Goal: Submit feedback/report problem

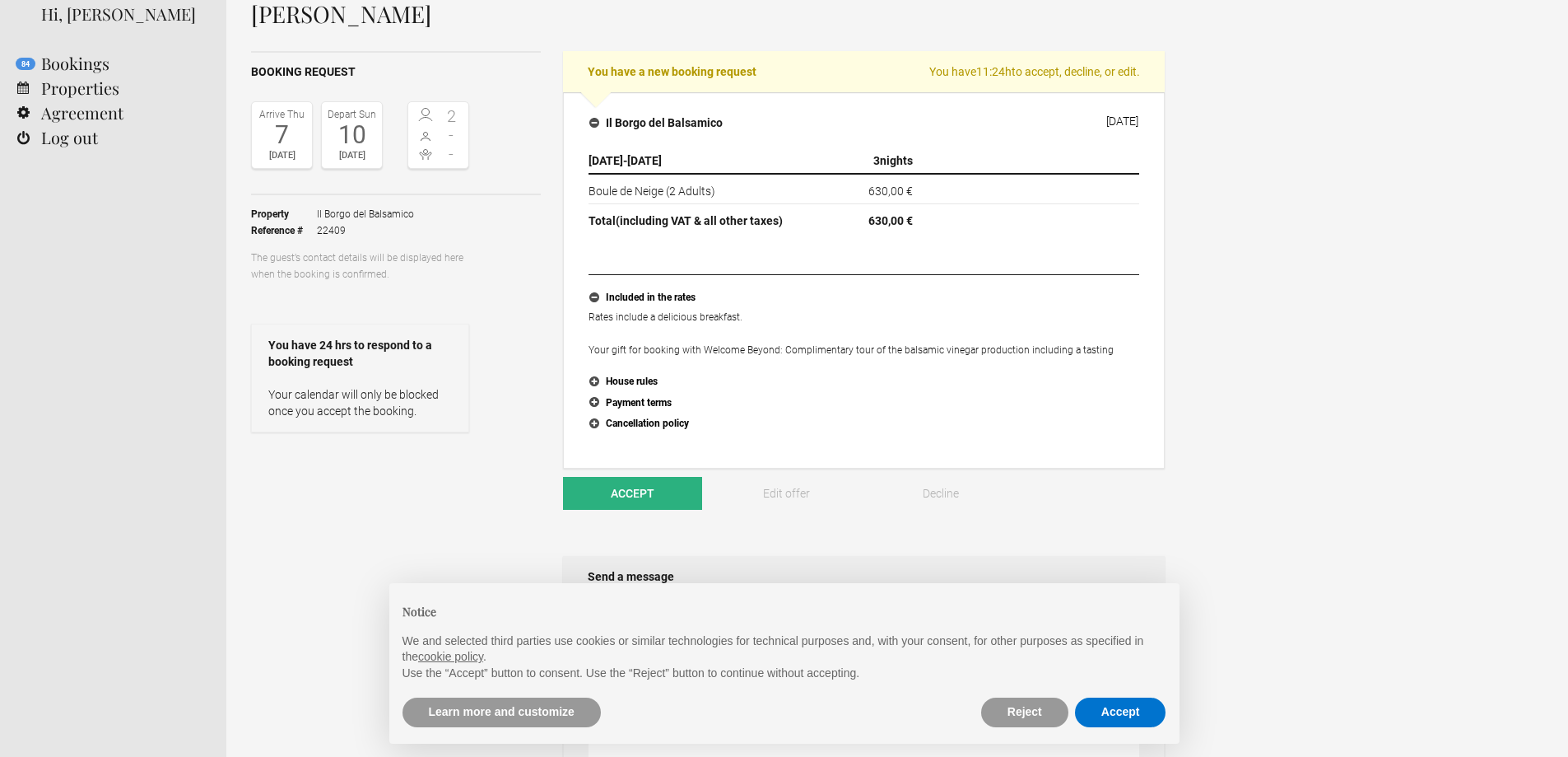
scroll to position [82, 0]
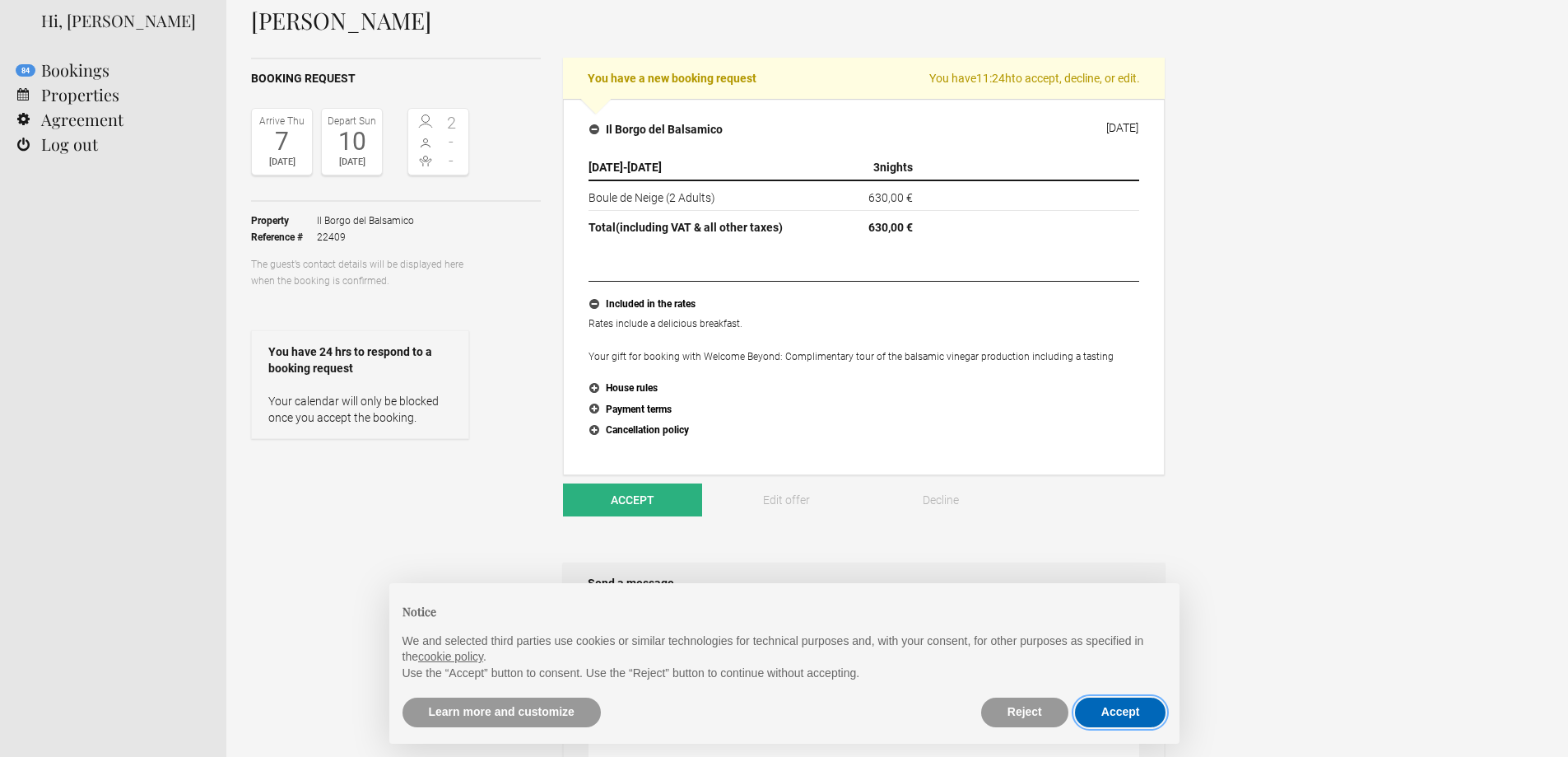
click at [1125, 714] on button "Accept" at bounding box center [1120, 712] width 92 height 30
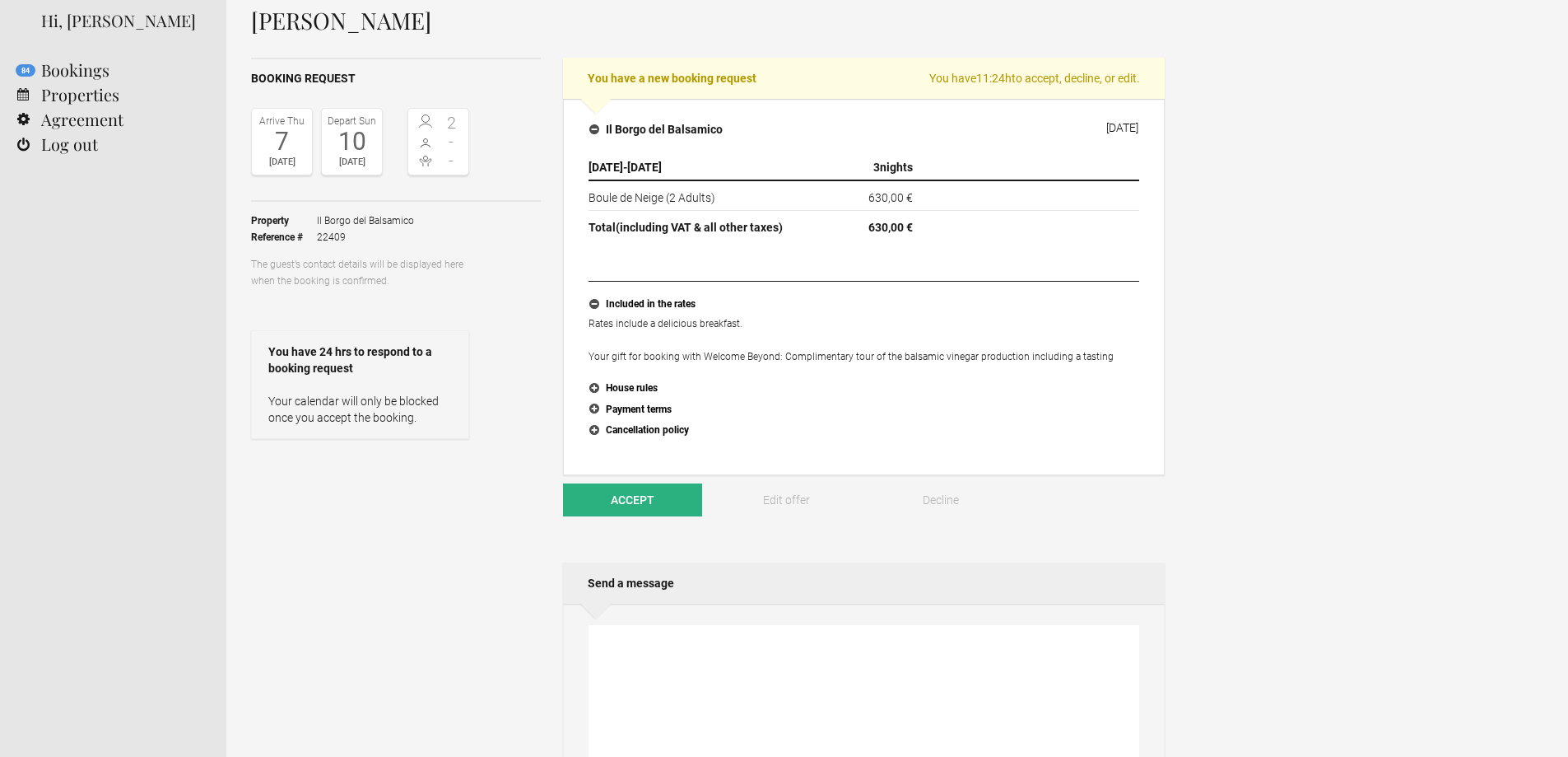
scroll to position [0, 0]
click at [606, 505] on button "Accept" at bounding box center [632, 500] width 139 height 33
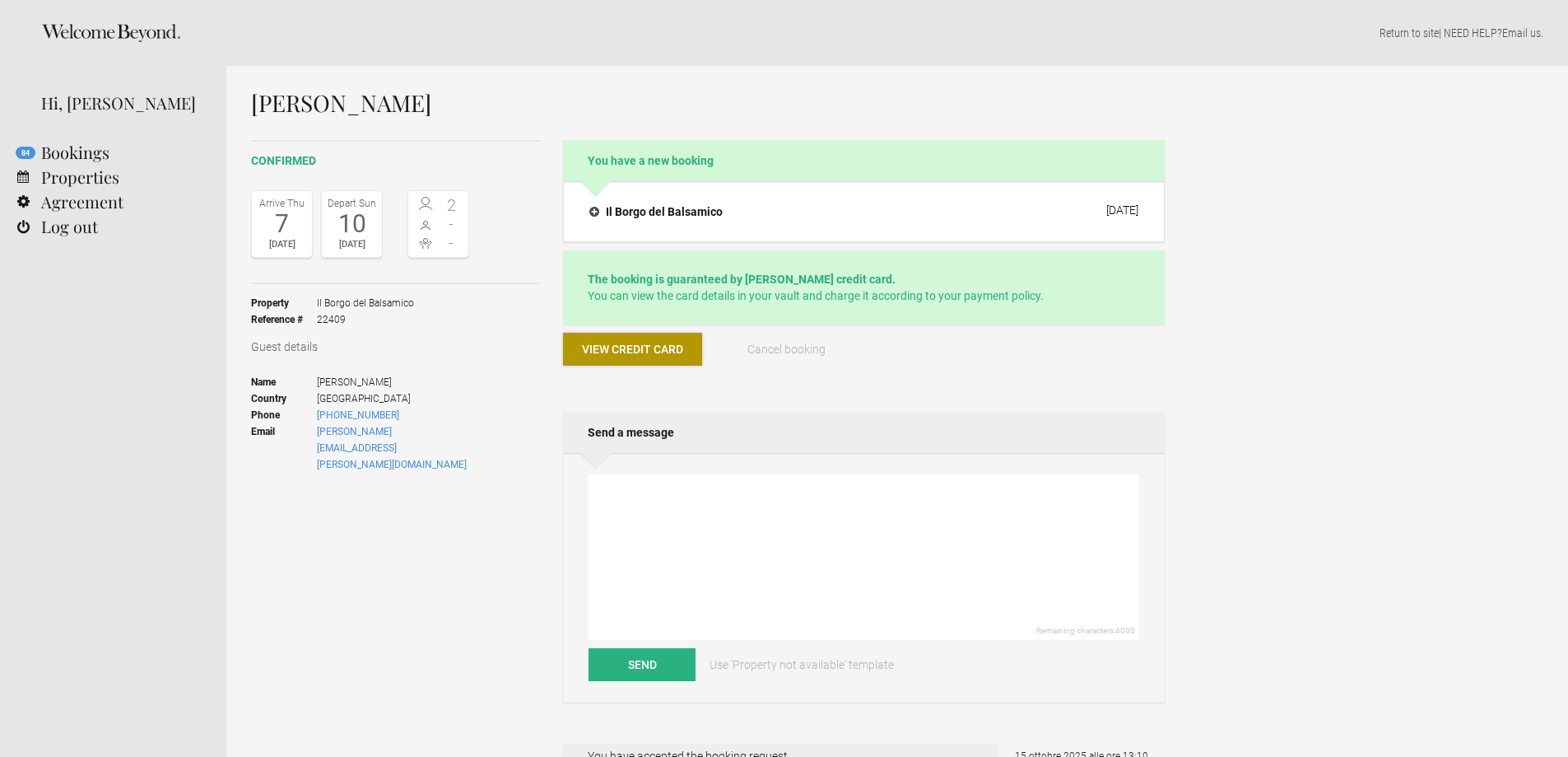
click at [628, 350] on span "View credit card" at bounding box center [632, 349] width 101 height 14
drag, startPoint x: 401, startPoint y: 415, endPoint x: 313, endPoint y: 418, distance: 88.1
click at [313, 418] on li "Phone [PHONE_NUMBER]" at bounding box center [359, 415] width 218 height 16
copy li "+64274760112"
drag, startPoint x: 485, startPoint y: 436, endPoint x: 304, endPoint y: 434, distance: 181.0
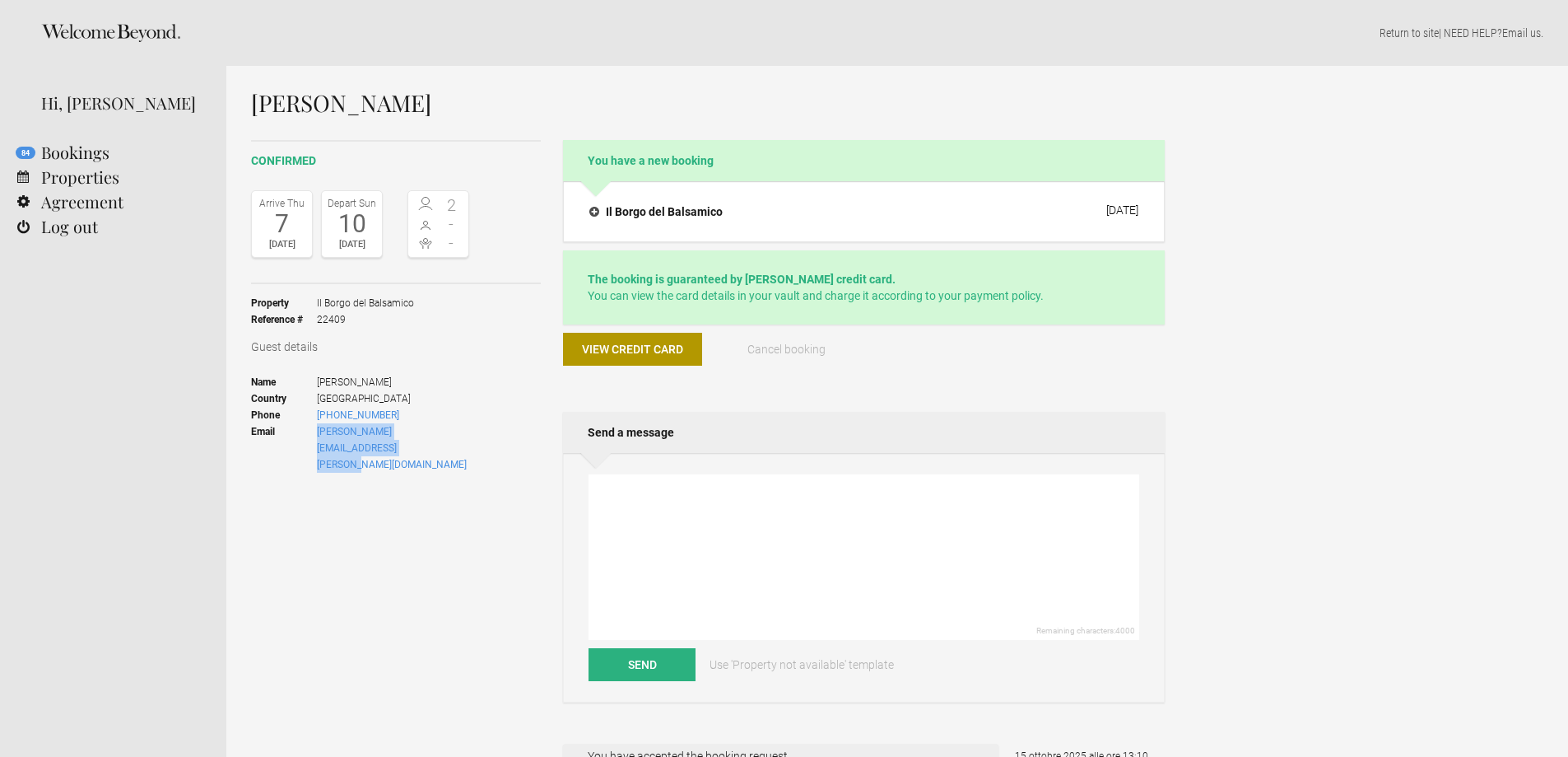
click at [304, 434] on div "Guest details Name belinda bradley Country New Zealand Phone +64274760112 Email…" at bounding box center [395, 411] width 290 height 145
copy li "belinda.bradley@filmconstruction.com"
click at [639, 352] on span "View credit card" at bounding box center [632, 349] width 101 height 14
click at [93, 154] on link "84 Bookings" at bounding box center [113, 152] width 226 height 25
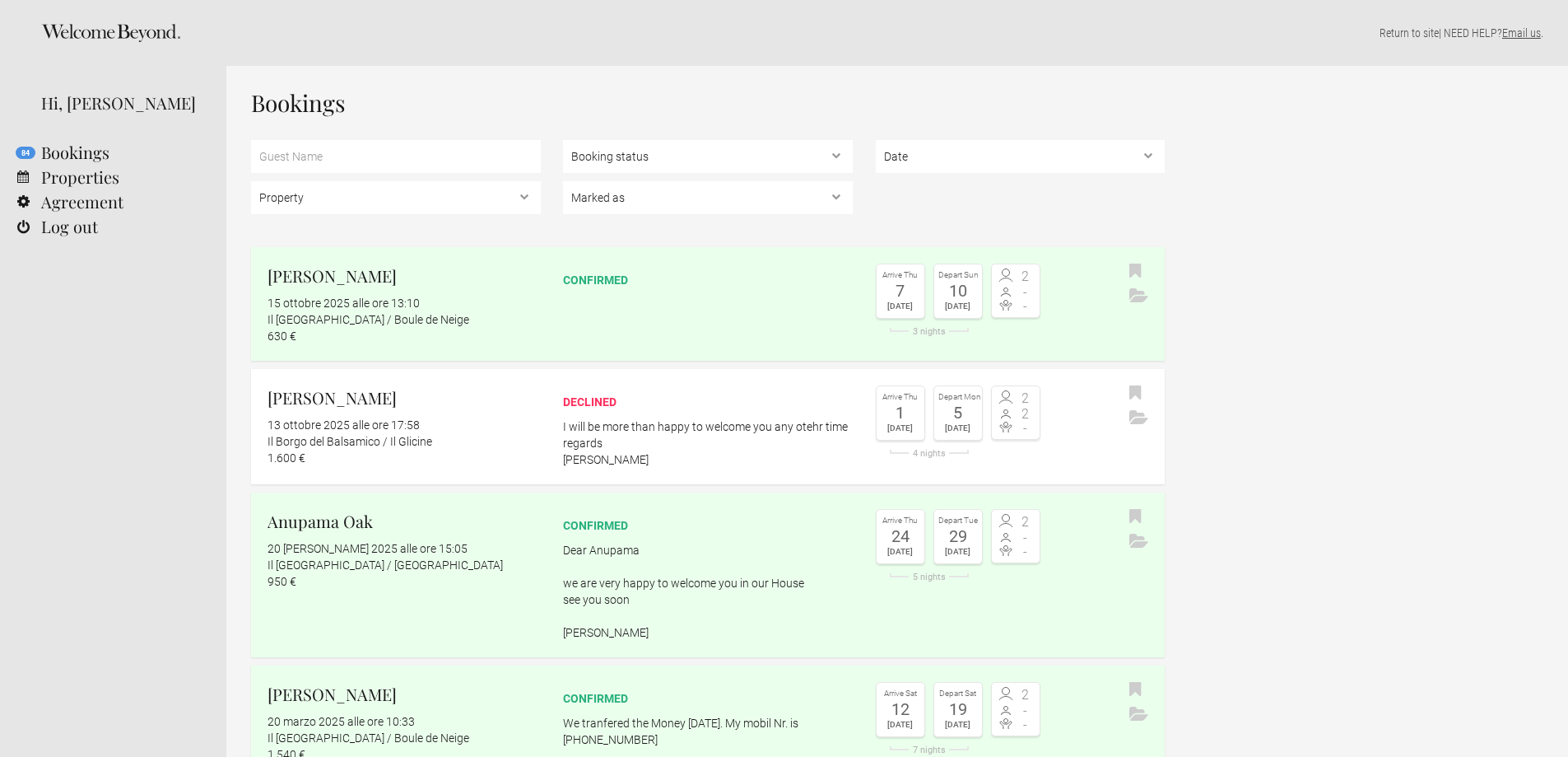
click at [1513, 31] on link "Email us" at bounding box center [1521, 33] width 39 height 14
click at [587, 274] on div "confirmed" at bounding box center [707, 280] width 290 height 16
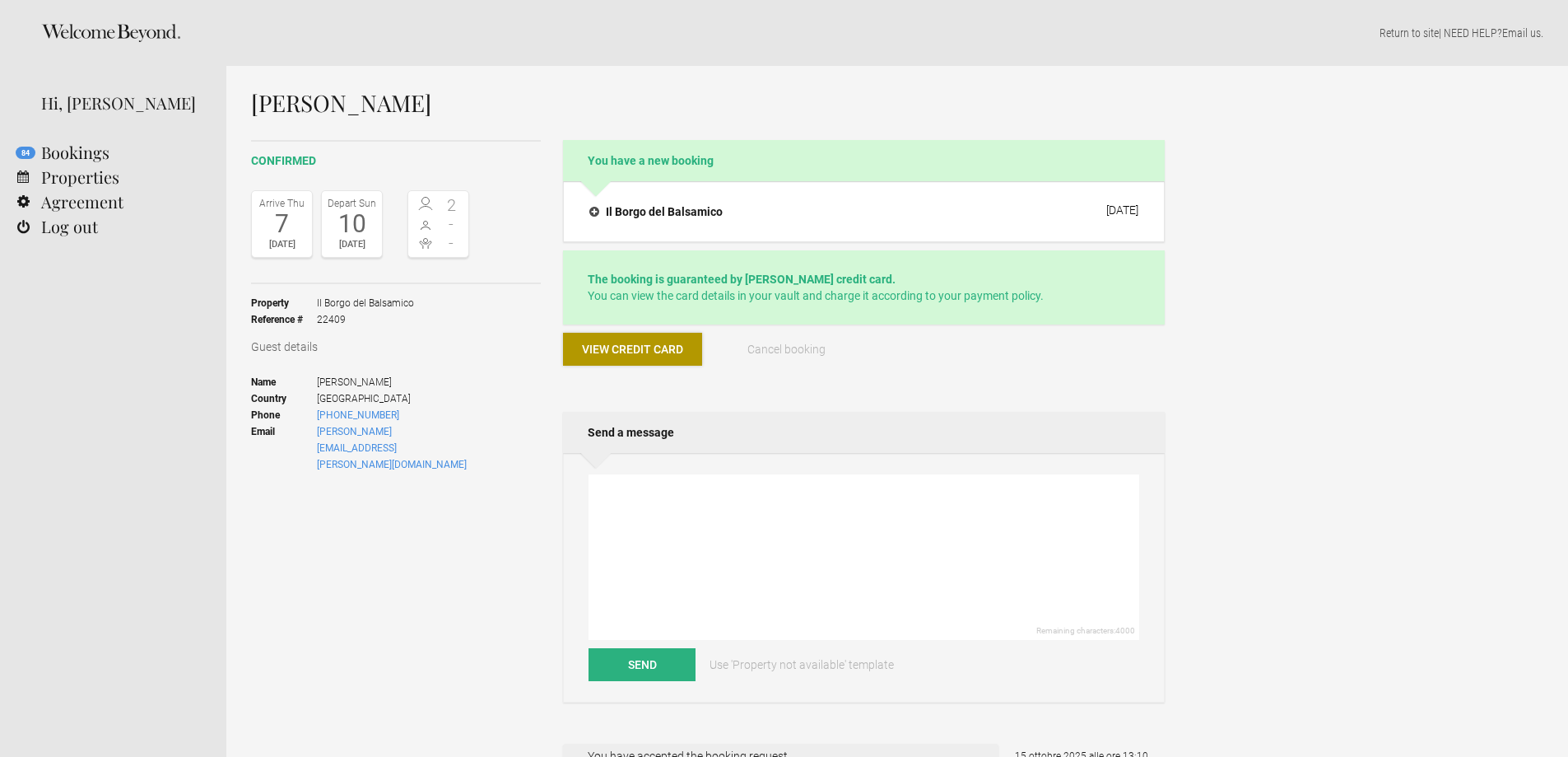
click at [674, 347] on span "View credit card" at bounding box center [632, 349] width 101 height 14
click at [645, 496] on textarea at bounding box center [864, 557] width 550 height 166
type textarea "We cannot download the credit card no. + expiry date. Thank you Roberta"
click at [658, 663] on button "Send" at bounding box center [642, 664] width 107 height 33
